Goal: Task Accomplishment & Management: Manage account settings

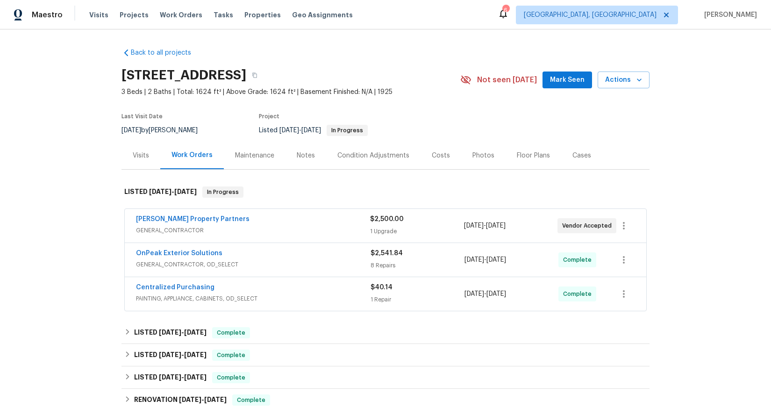
click at [312, 233] on span "GENERAL_CONTRACTOR" at bounding box center [253, 230] width 234 height 9
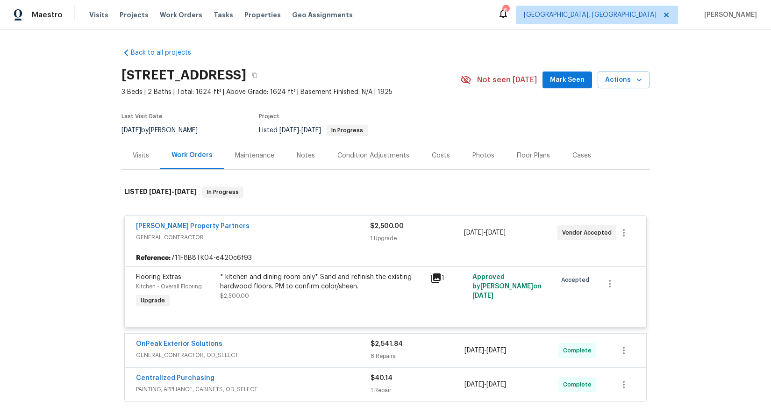
click at [275, 275] on div "* kitchen and dining room only* Sand and refinish the existing hardwood floors.…" at bounding box center [322, 281] width 205 height 19
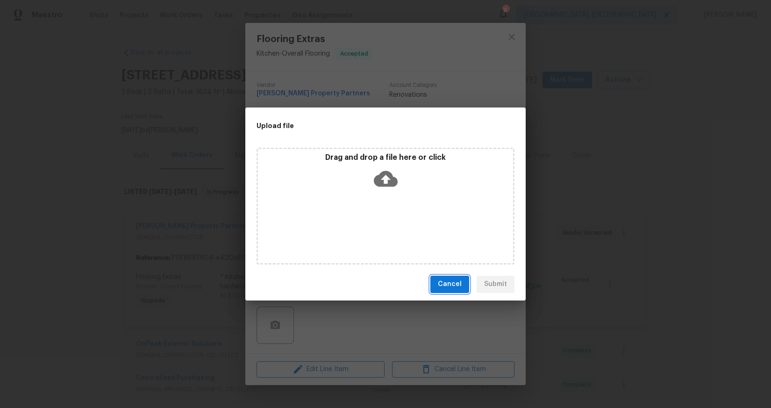
click at [459, 285] on span "Cancel" at bounding box center [450, 284] width 24 height 12
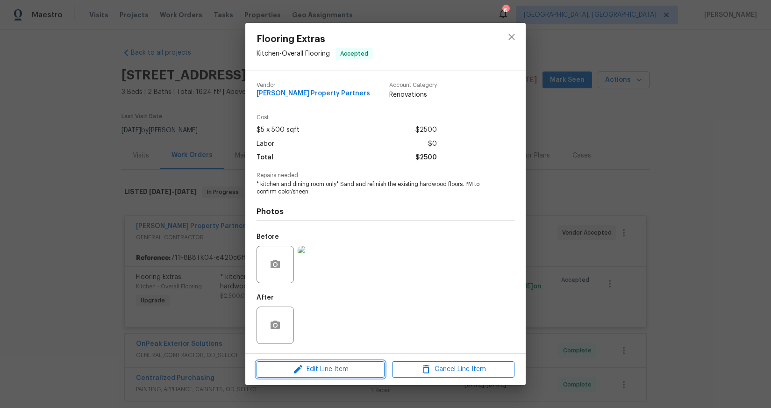
click at [361, 362] on button "Edit Line Item" at bounding box center [320, 369] width 128 height 16
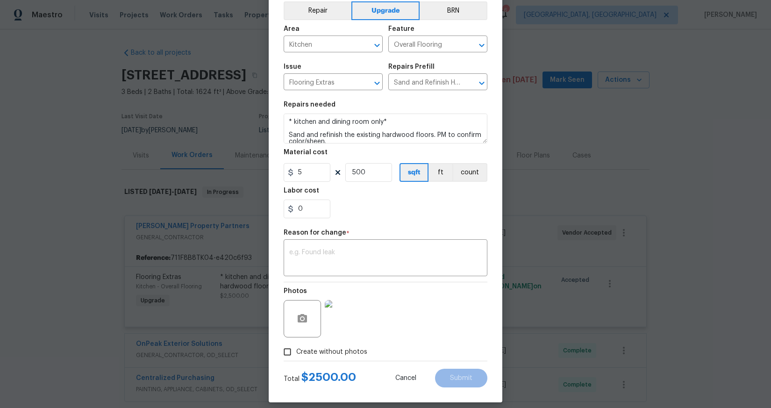
scroll to position [52, 0]
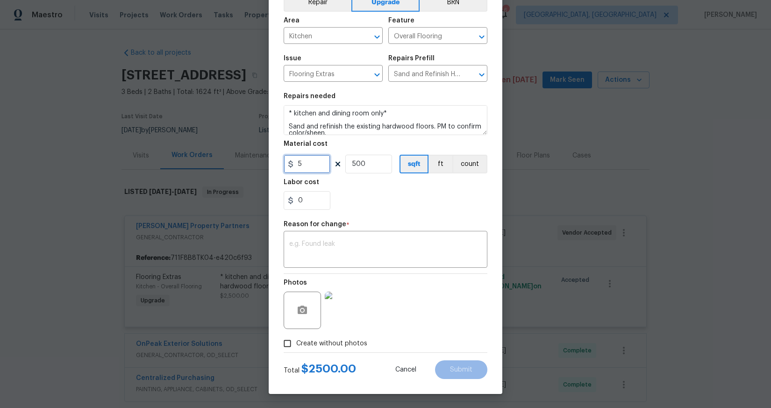
click at [313, 167] on input "5" at bounding box center [307, 164] width 47 height 19
drag, startPoint x: 365, startPoint y: 161, endPoint x: 343, endPoint y: 162, distance: 22.0
click at [345, 162] on input "500" at bounding box center [368, 164] width 47 height 19
type input "200"
click at [387, 253] on textarea at bounding box center [385, 251] width 192 height 20
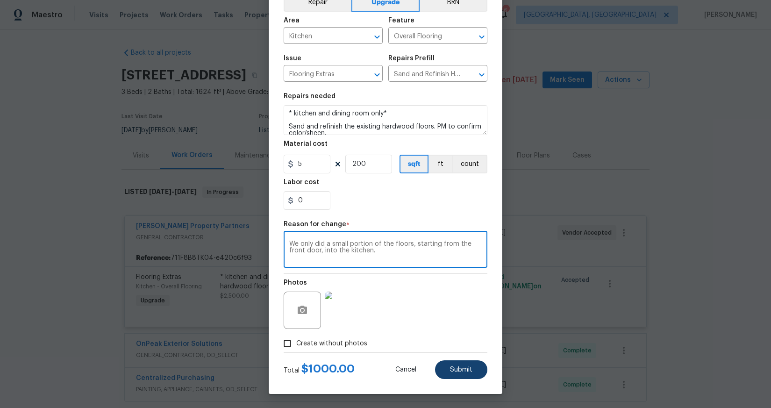
type textarea "We only did a small portion of the floors, starting from the front door, into t…"
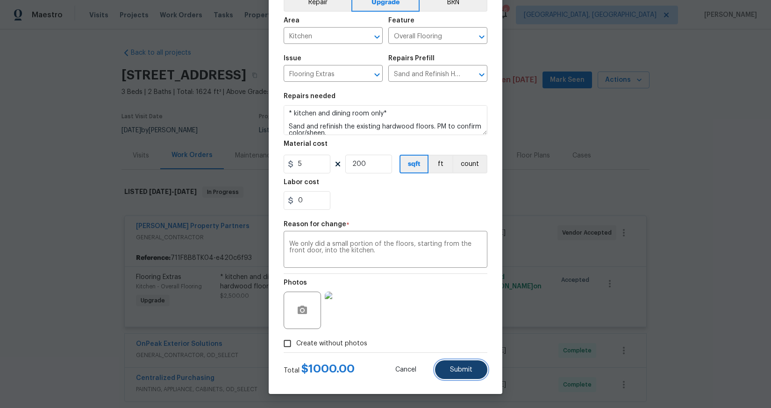
click at [454, 377] on button "Submit" at bounding box center [461, 369] width 52 height 19
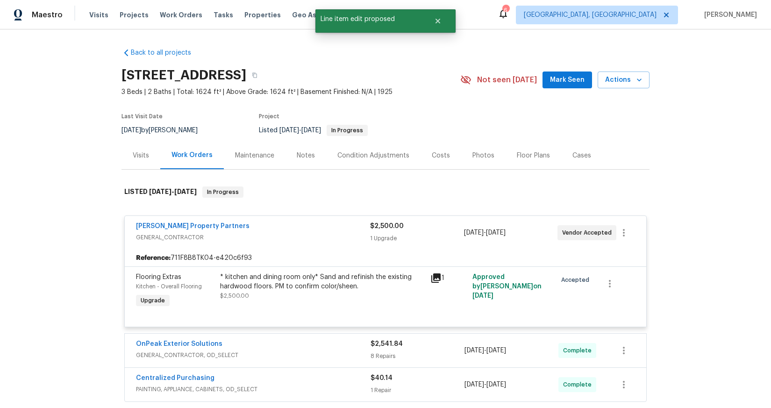
scroll to position [0, 0]
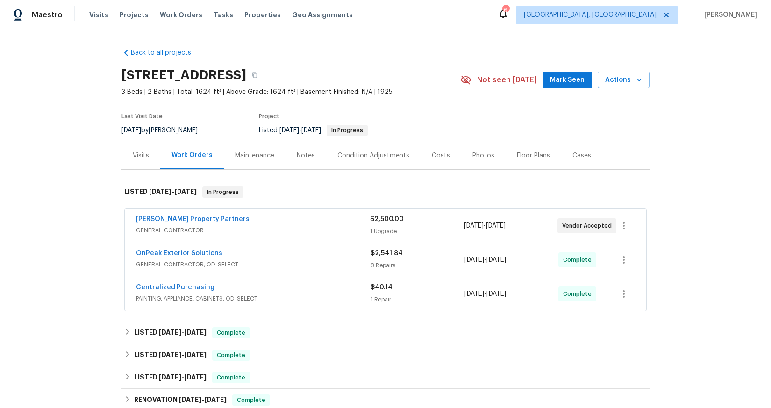
click at [280, 231] on span "GENERAL_CONTRACTOR" at bounding box center [253, 230] width 234 height 9
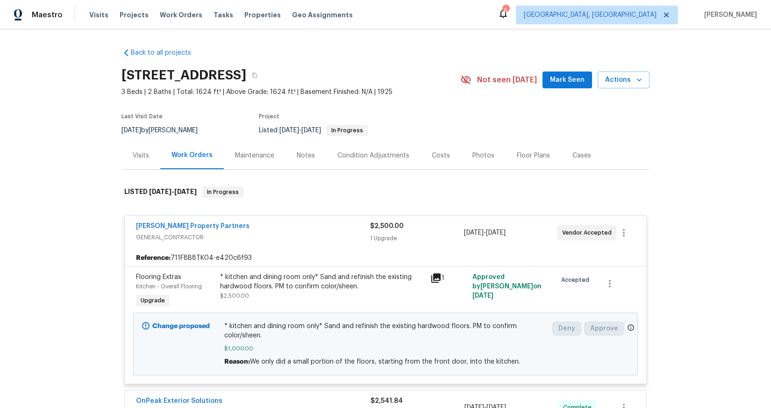
click at [250, 163] on div "Maintenance" at bounding box center [255, 156] width 62 height 28
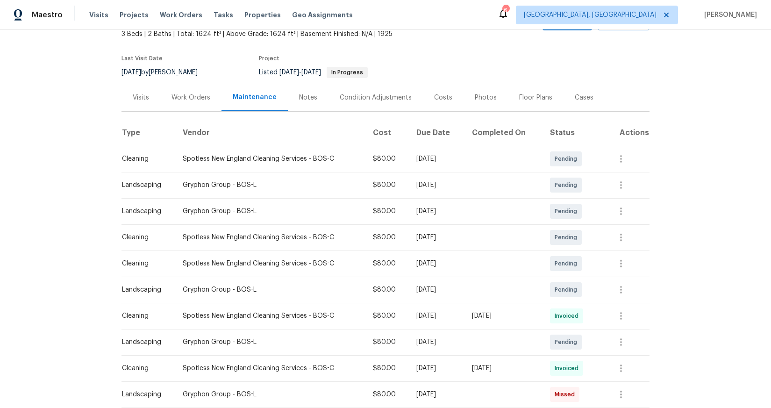
scroll to position [62, 0]
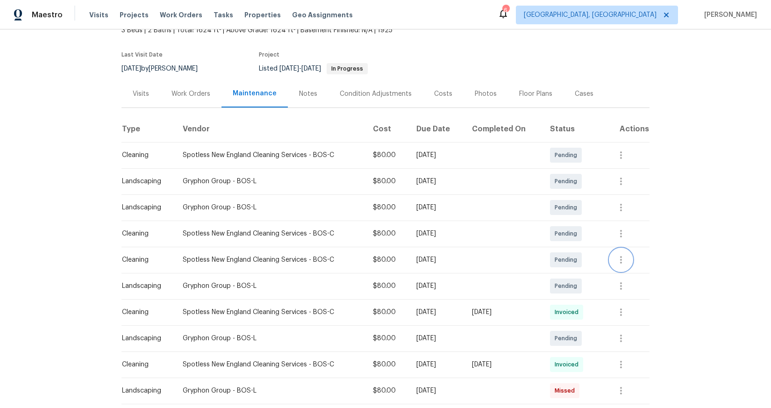
click at [623, 262] on icon "button" at bounding box center [620, 259] width 11 height 11
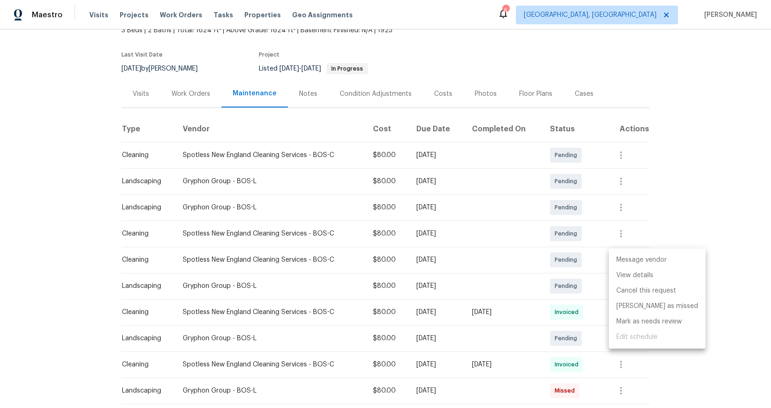
click at [638, 258] on li "Message vendor" at bounding box center [657, 259] width 97 height 15
click at [651, 259] on li "Message vendor" at bounding box center [657, 259] width 97 height 15
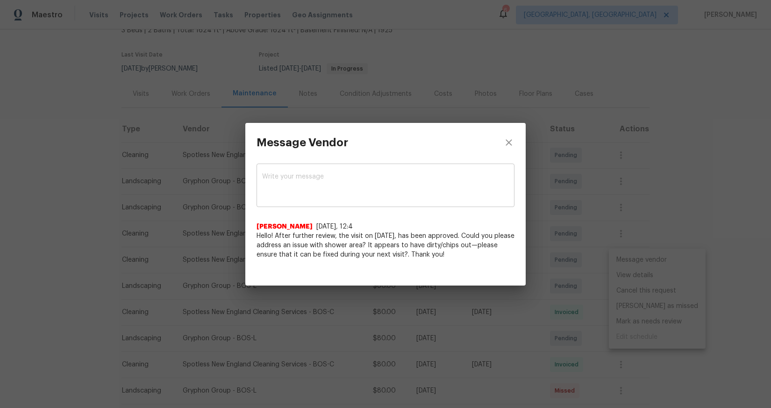
click at [355, 166] on div "x ​" at bounding box center [385, 186] width 258 height 41
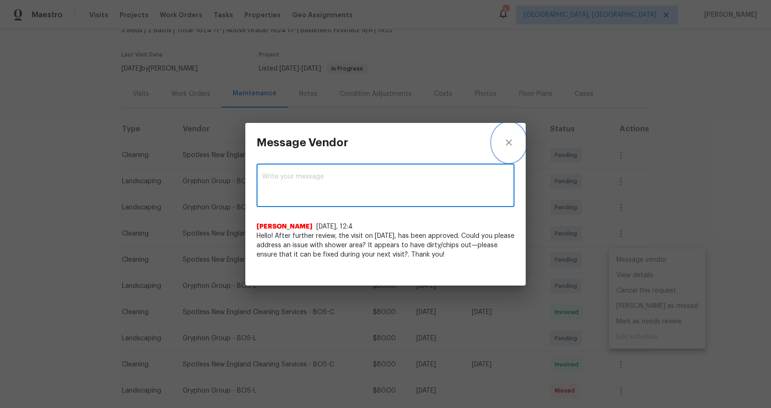
click at [517, 145] on button "close" at bounding box center [509, 142] width 34 height 39
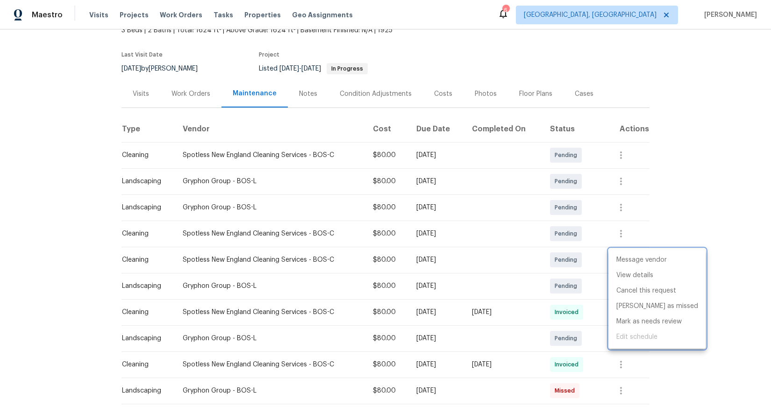
click at [188, 96] on div at bounding box center [385, 204] width 771 height 408
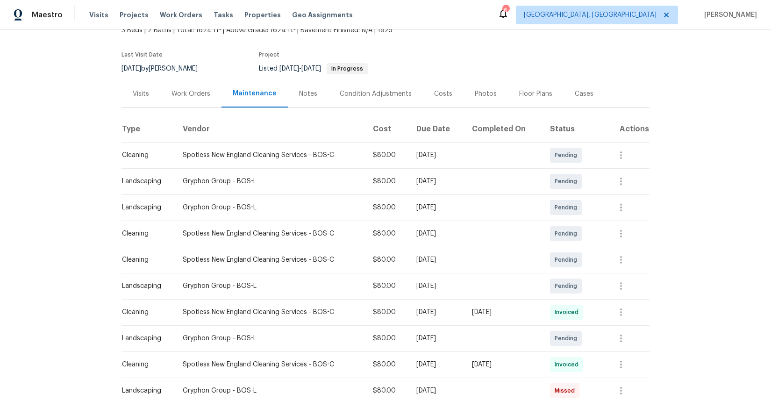
click at [190, 95] on div "Work Orders" at bounding box center [190, 93] width 39 height 9
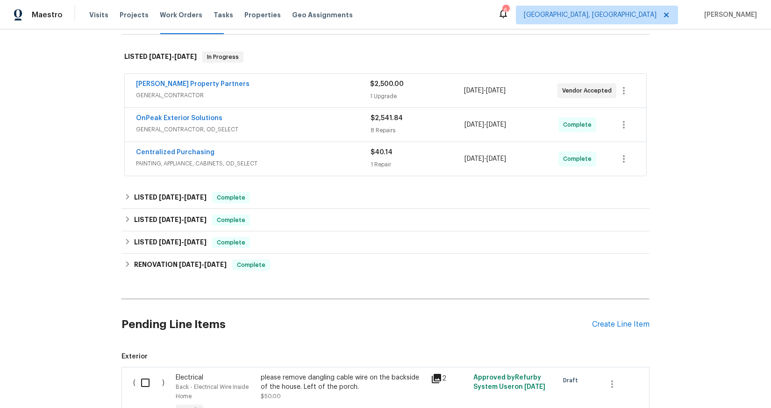
scroll to position [221, 0]
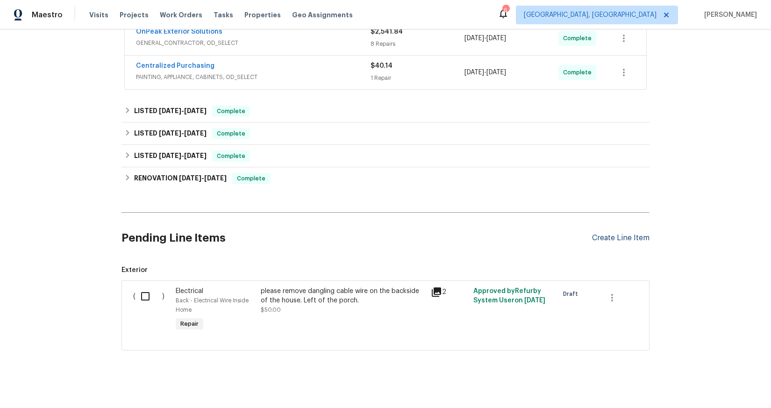
click at [642, 239] on div "Create Line Item" at bounding box center [620, 238] width 57 height 9
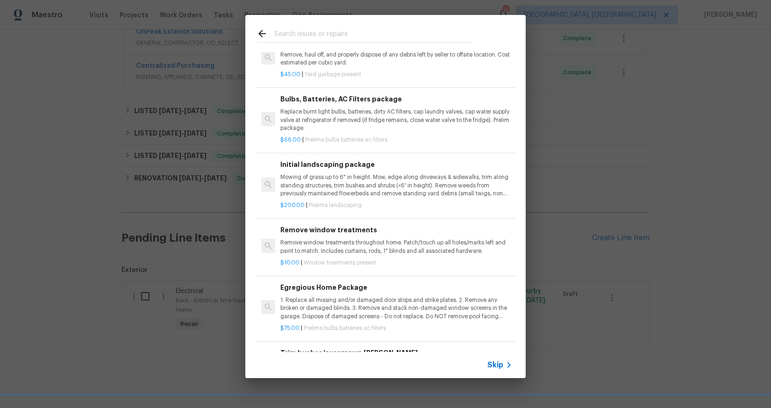
scroll to position [0, 0]
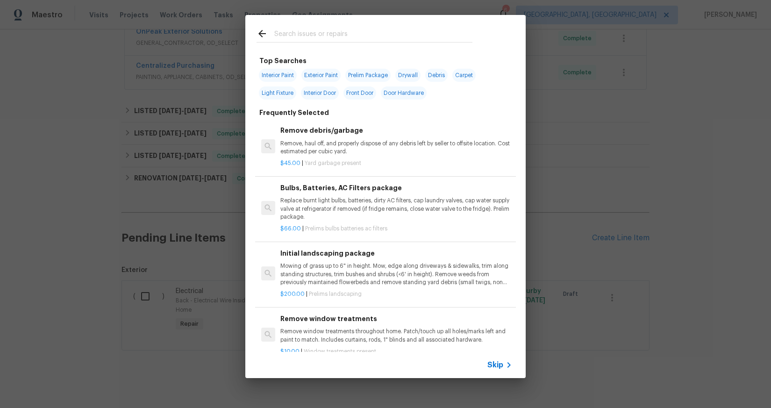
click at [349, 35] on input "text" at bounding box center [373, 35] width 198 height 14
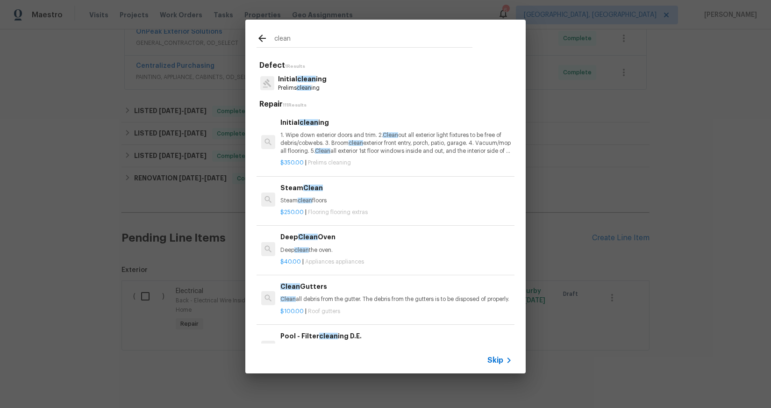
type input "clean"
click at [331, 157] on div "$350.00 | Prelims cleaning" at bounding box center [396, 161] width 232 height 12
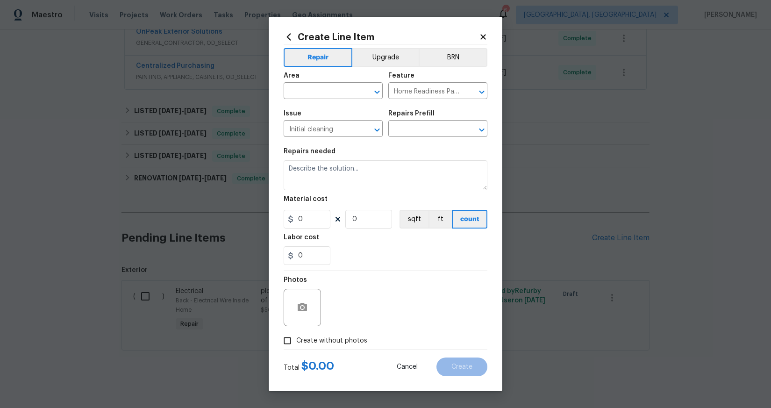
type input "Initial cleaning $350.00"
type textarea "1. Wipe down exterior doors and trim. 2. Clean out all exterior light fixtures …"
type input "350"
type input "1"
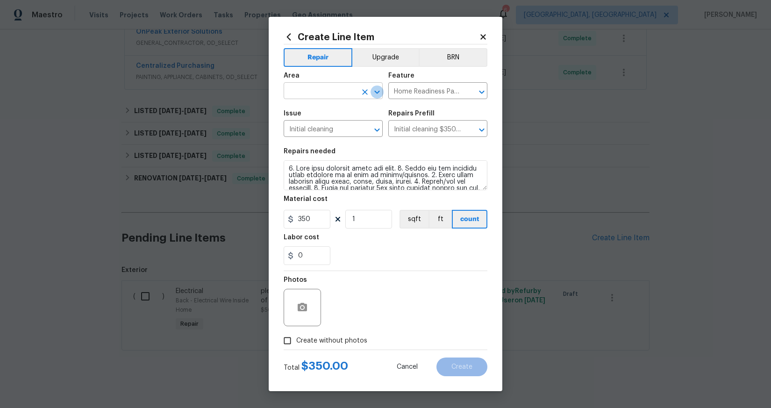
click at [378, 92] on icon "Open" at bounding box center [376, 91] width 5 height 3
click at [331, 95] on input "text" at bounding box center [320, 92] width 73 height 14
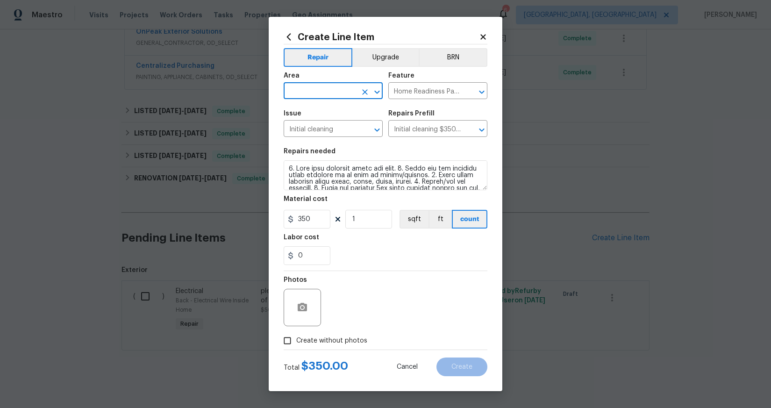
click at [331, 95] on input "text" at bounding box center [320, 92] width 73 height 14
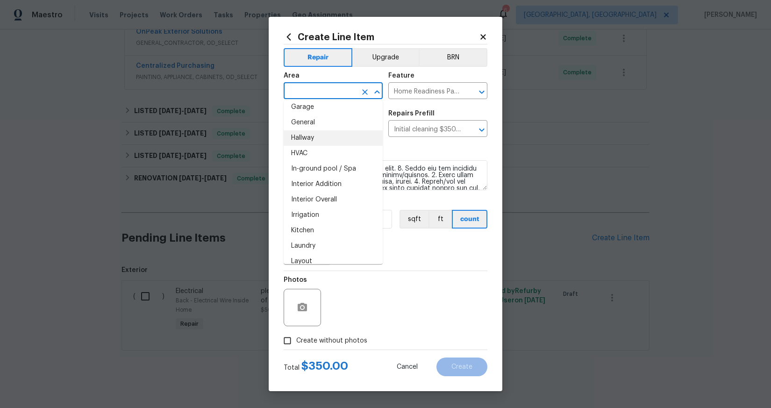
scroll to position [299, 0]
click at [344, 192] on li "Interior Overall" at bounding box center [333, 199] width 99 height 15
type input "Interior Overall"
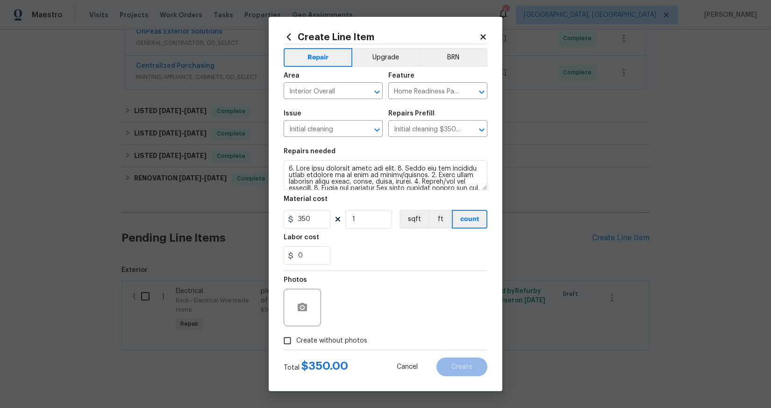
click at [344, 192] on section "Repairs needed Material cost 350 1 sqft ft count Labor cost 0" at bounding box center [386, 206] width 204 height 128
click at [291, 338] on input "Create without photos" at bounding box center [287, 341] width 18 height 18
checkbox input "true"
click at [406, 293] on textarea at bounding box center [407, 307] width 159 height 37
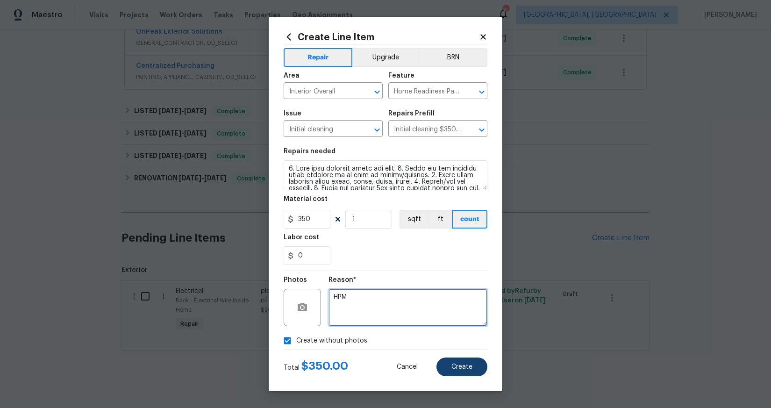
type textarea "HPM"
click at [475, 374] on button "Create" at bounding box center [461, 366] width 51 height 19
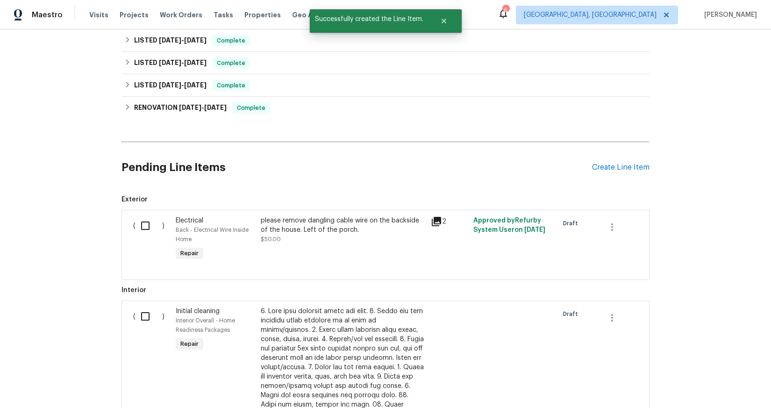
scroll to position [427, 0]
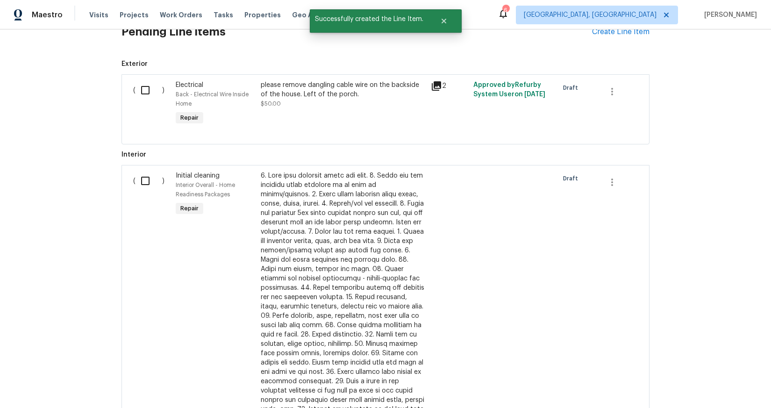
click at [142, 177] on input "checkbox" at bounding box center [148, 181] width 27 height 20
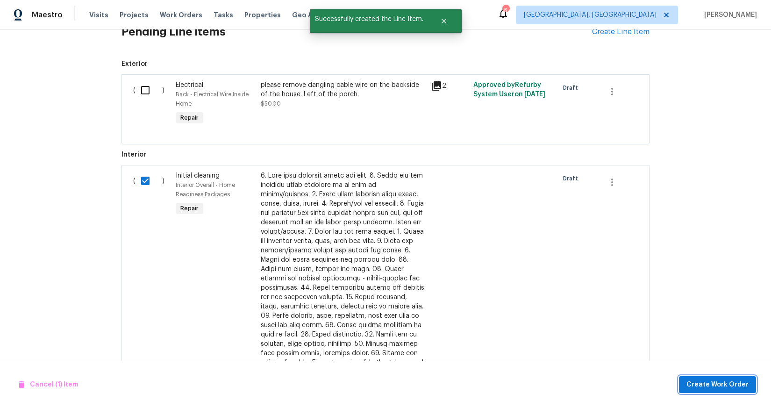
click at [733, 392] on button "Create Work Order" at bounding box center [717, 384] width 77 height 17
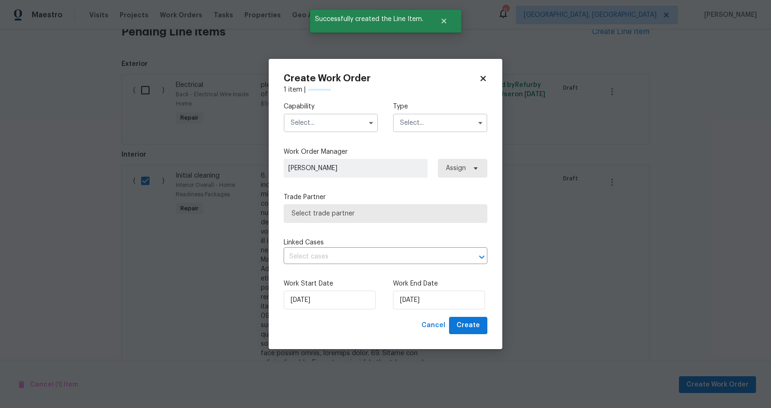
checkbox input "false"
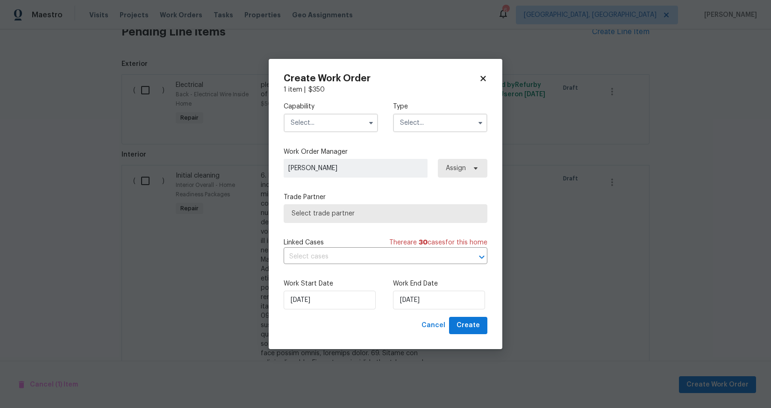
click at [317, 122] on input "text" at bounding box center [331, 123] width 94 height 19
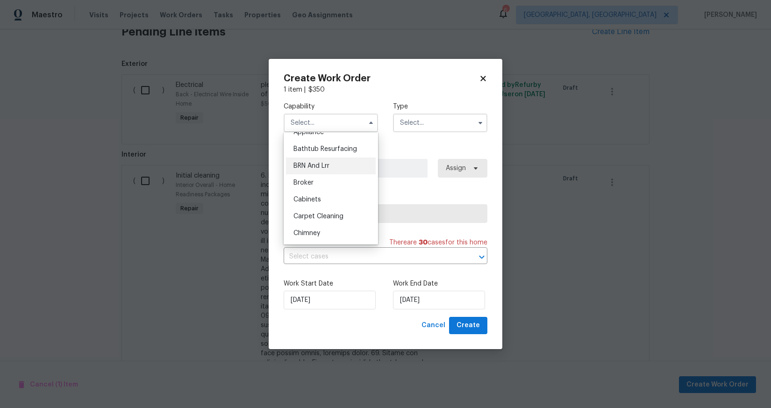
scroll to position [76, 0]
click at [334, 202] on div "Cleaning" at bounding box center [331, 201] width 90 height 17
type input "Cleaning"
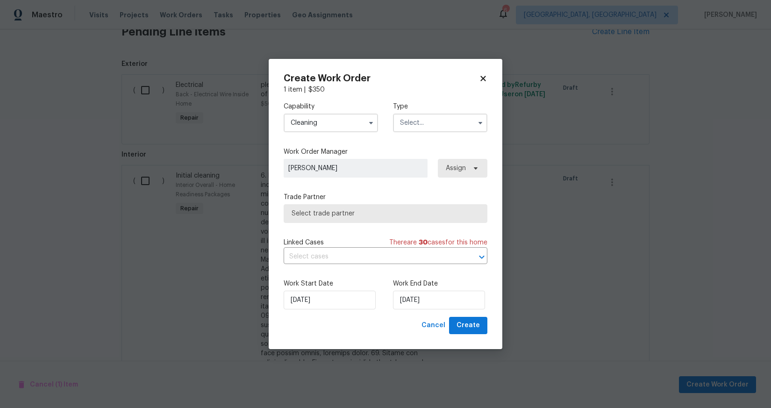
click at [407, 120] on input "text" at bounding box center [440, 123] width 94 height 19
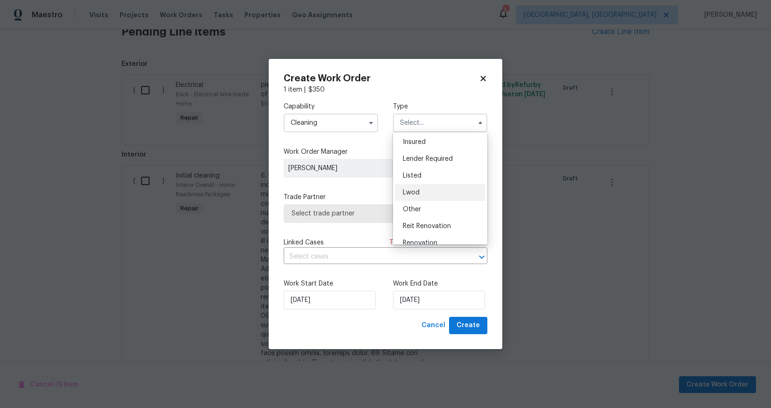
scroll to position [56, 0]
click at [427, 171] on div "Listed" at bounding box center [440, 171] width 90 height 17
click at [427, 171] on div "Mark DiDio Jr. Assign" at bounding box center [386, 168] width 204 height 19
type input "Listed"
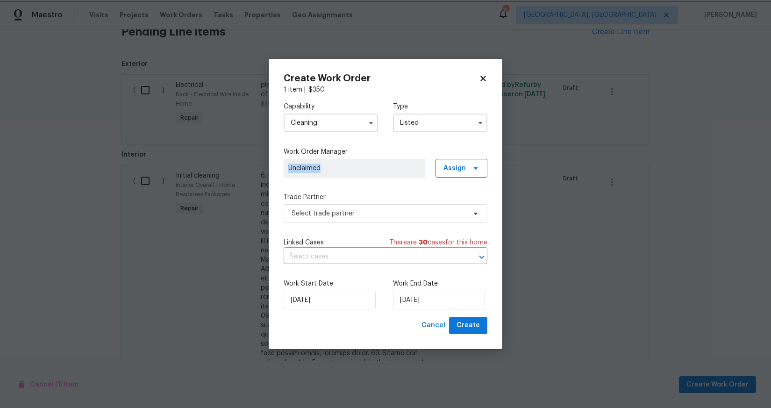
scroll to position [0, 0]
click at [398, 209] on span "Select trade partner" at bounding box center [379, 213] width 174 height 9
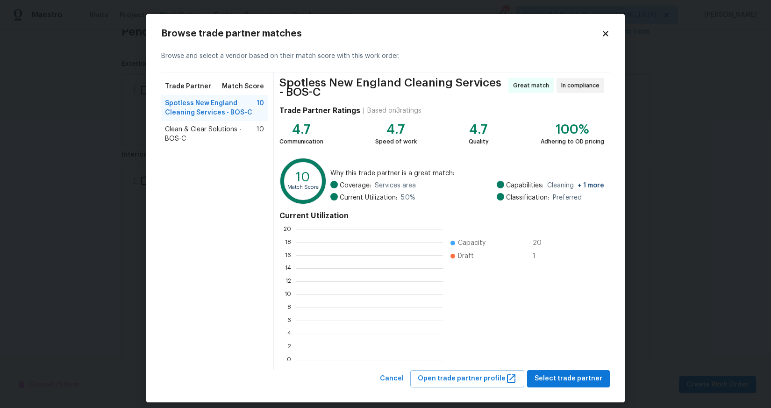
scroll to position [124, 141]
click at [577, 382] on span "Select trade partner" at bounding box center [568, 379] width 68 height 12
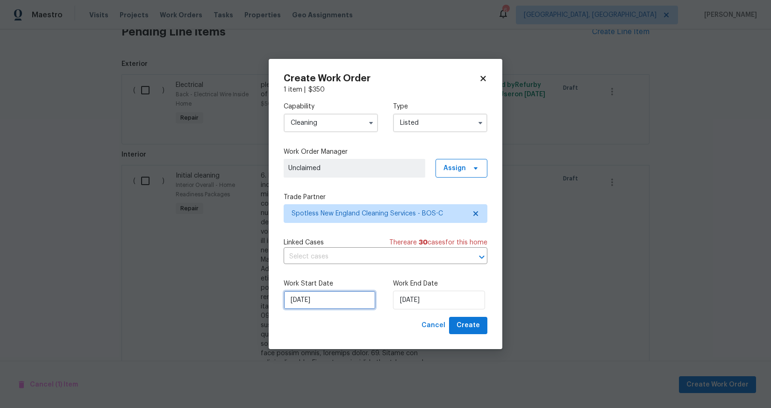
click at [299, 300] on input "9/15/2025" at bounding box center [330, 300] width 92 height 19
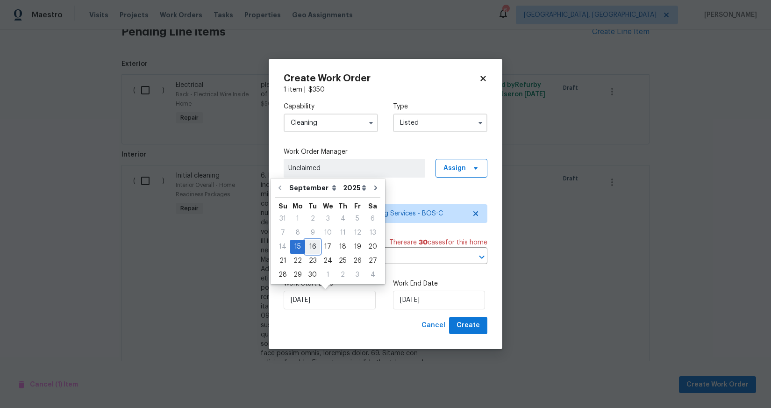
click at [313, 247] on div "16" at bounding box center [312, 246] width 15 height 13
type input "9/16/2025"
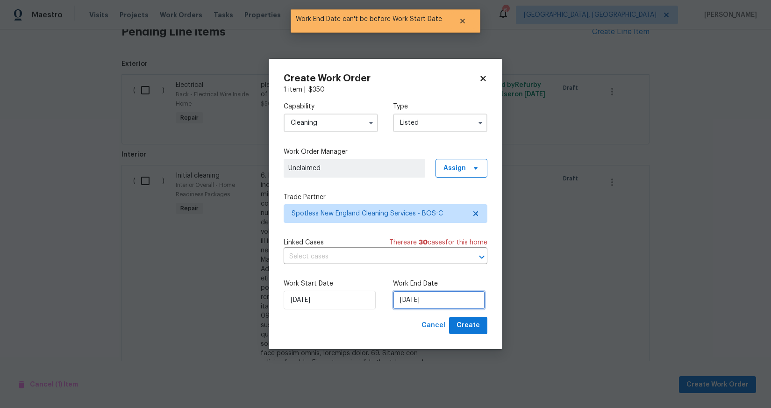
click at [410, 293] on input "9/16/2025" at bounding box center [439, 300] width 92 height 19
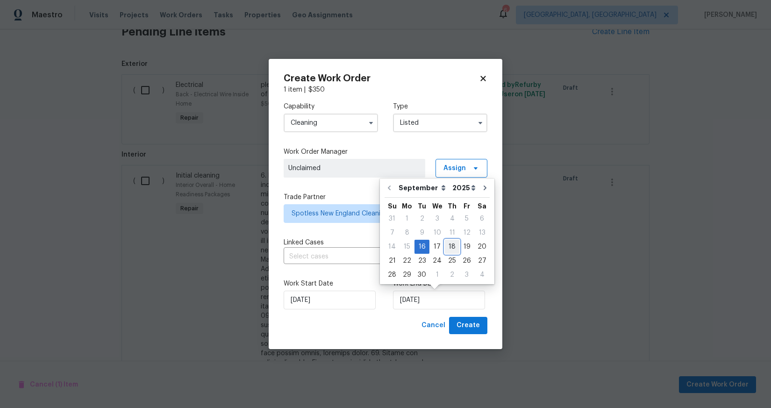
click at [453, 248] on div "18" at bounding box center [452, 246] width 14 height 13
type input "9/18/2025"
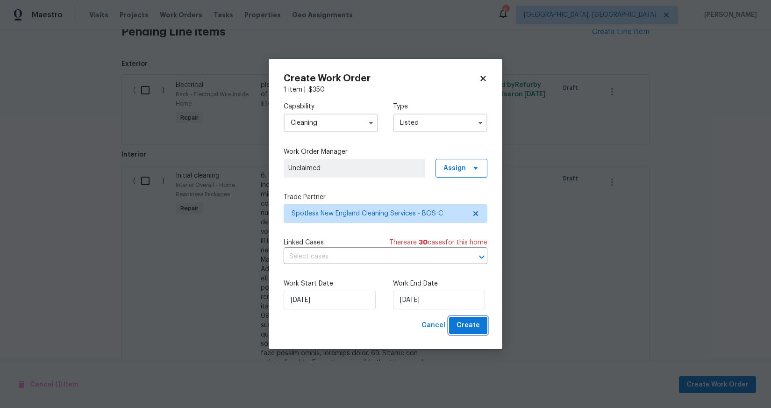
click at [482, 326] on button "Create" at bounding box center [468, 325] width 38 height 17
click at [482, 326] on div "Cancel Create" at bounding box center [453, 325] width 70 height 17
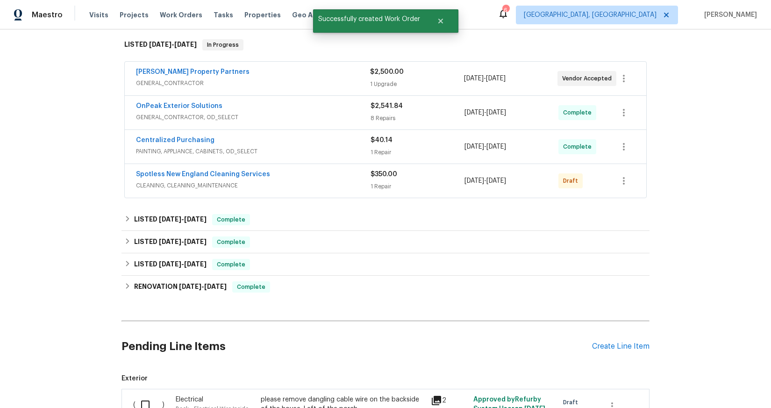
scroll to position [80, 0]
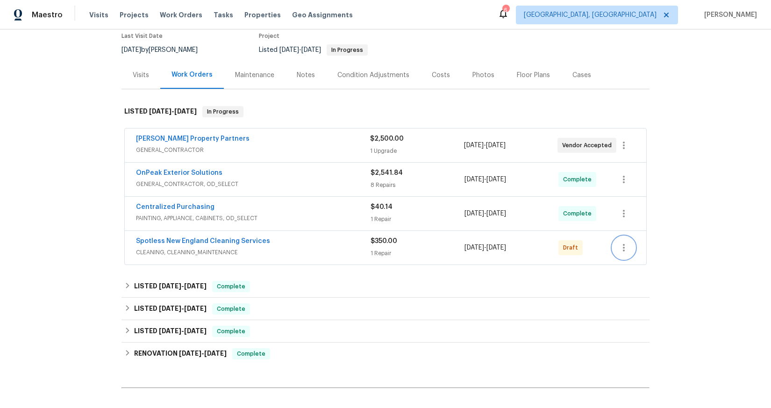
click at [618, 248] on icon "button" at bounding box center [623, 247] width 11 height 11
click at [616, 248] on li "Send to Vendor" at bounding box center [661, 247] width 104 height 15
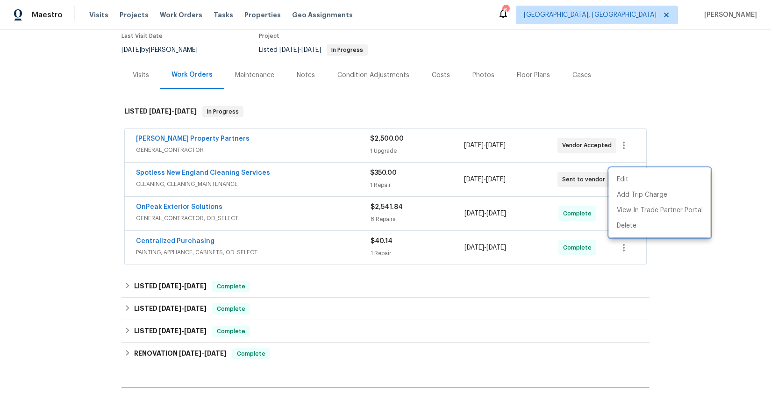
click at [621, 248] on div at bounding box center [385, 204] width 771 height 408
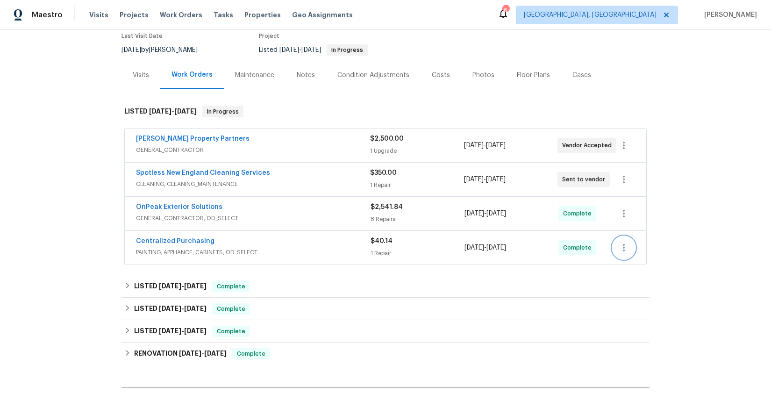
click at [620, 249] on icon "button" at bounding box center [623, 247] width 11 height 11
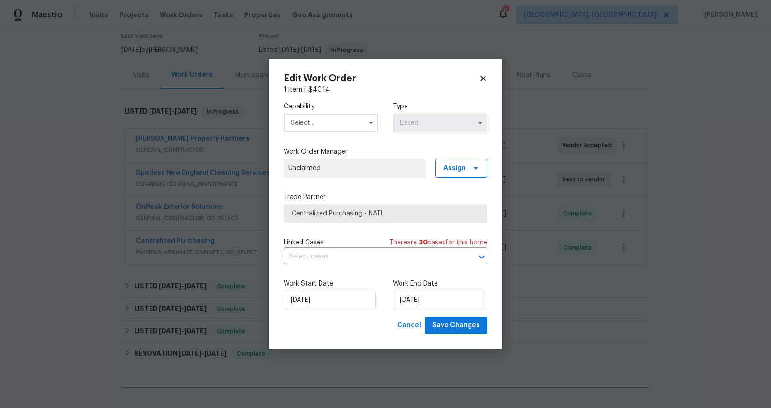
click at [483, 82] on icon at bounding box center [483, 78] width 8 height 8
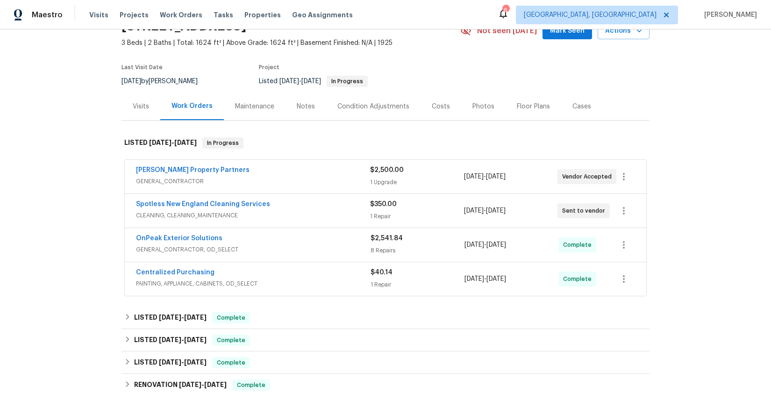
scroll to position [0, 0]
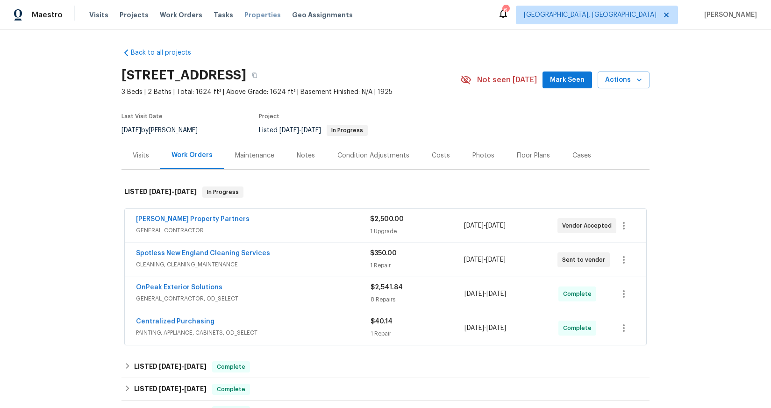
click at [246, 16] on span "Properties" at bounding box center [262, 14] width 36 height 9
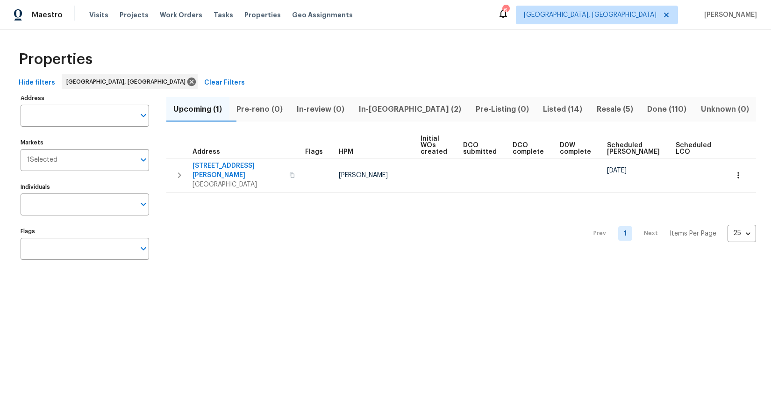
click at [541, 110] on span "Listed (14)" at bounding box center [562, 109] width 43 height 13
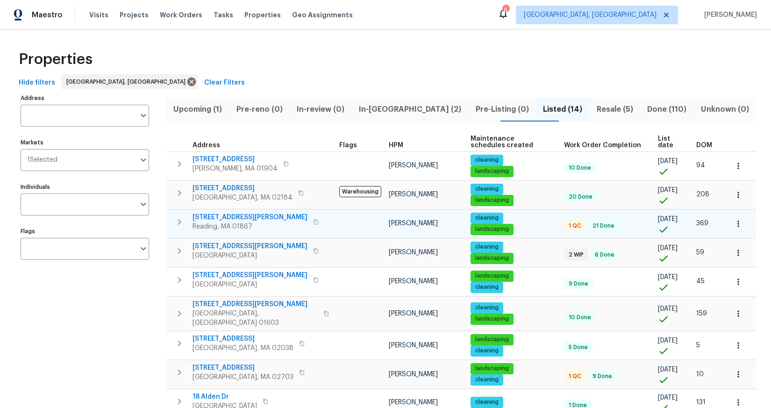
click at [335, 224] on td at bounding box center [360, 223] width 50 height 28
click at [225, 220] on span "[STREET_ADDRESS][PERSON_NAME]" at bounding box center [249, 217] width 115 height 9
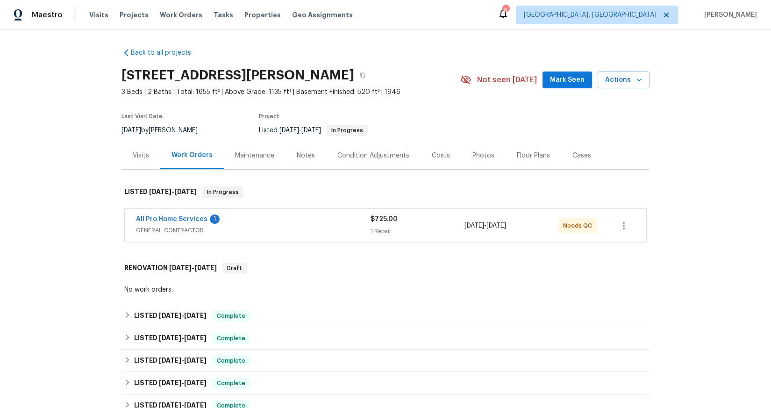
click at [291, 225] on div "All Pro Home Services 1" at bounding box center [253, 219] width 235 height 11
click at [210, 223] on div "1" at bounding box center [215, 218] width 10 height 9
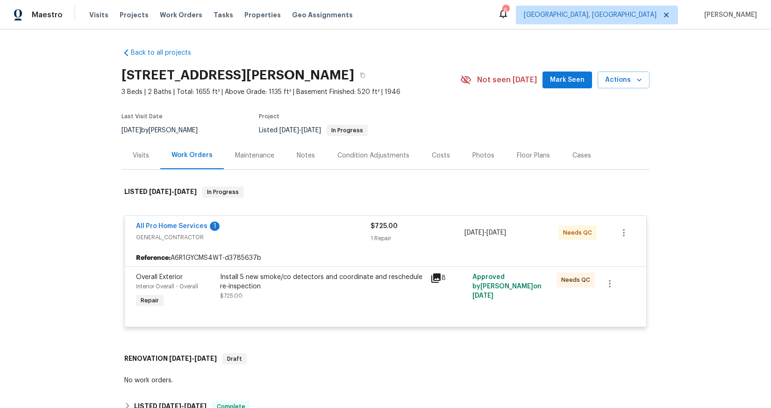
click at [336, 303] on div "Install 5 new smoke/co detectors and coordinate and reschedule re-inspection $7…" at bounding box center [322, 291] width 210 height 43
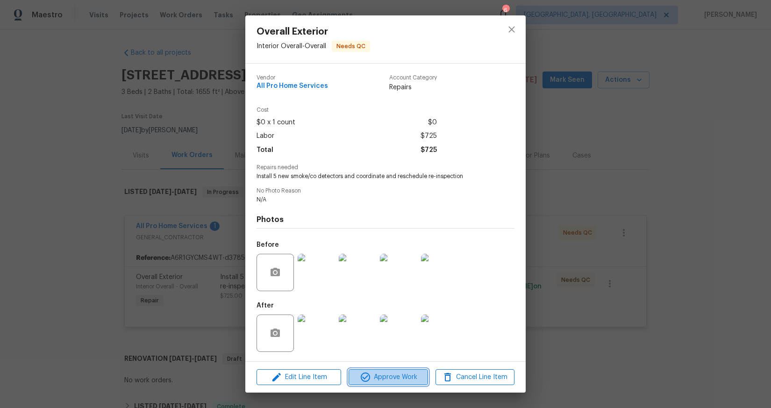
click at [400, 377] on span "Approve Work" at bounding box center [387, 377] width 73 height 12
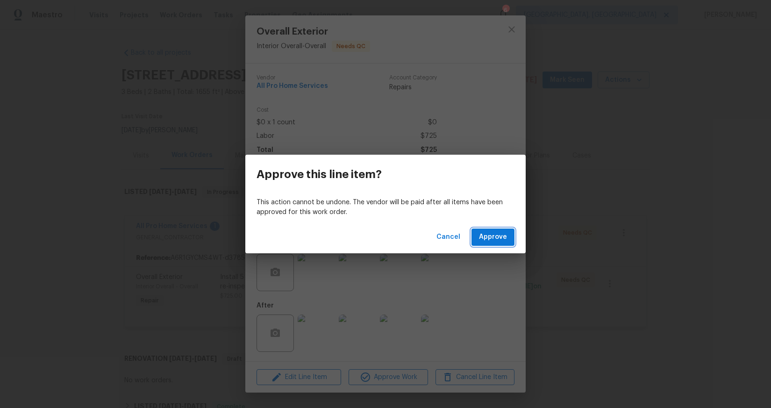
click at [498, 236] on span "Approve" at bounding box center [493, 237] width 28 height 12
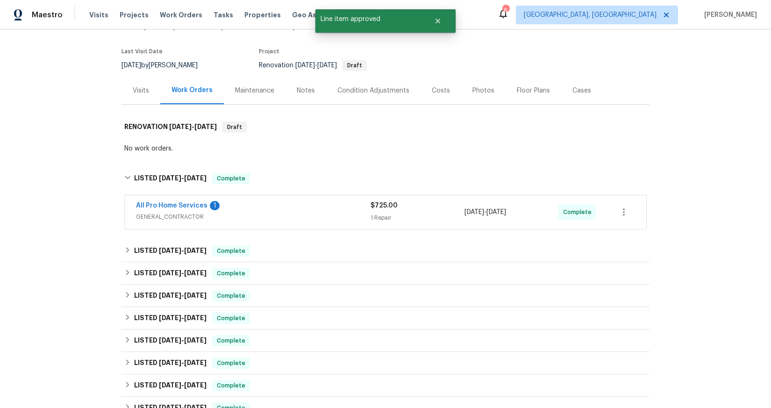
scroll to position [167, 0]
